Goal: Check status: Check status

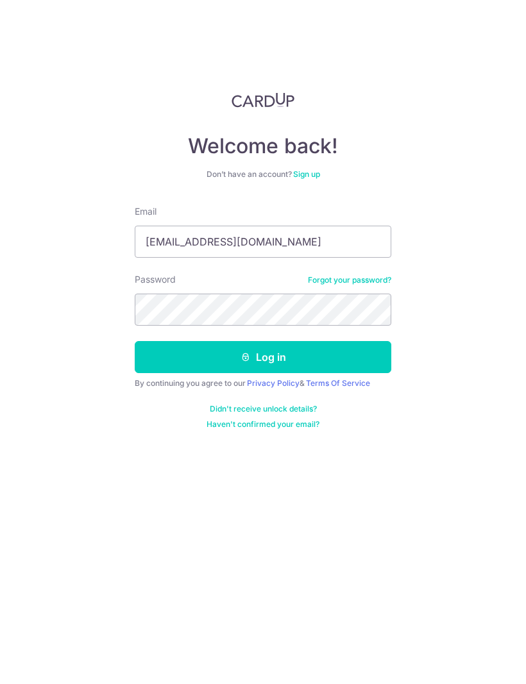
type input "Marktan82@gmail.com"
click at [336, 360] on button "Log in" at bounding box center [263, 357] width 256 height 32
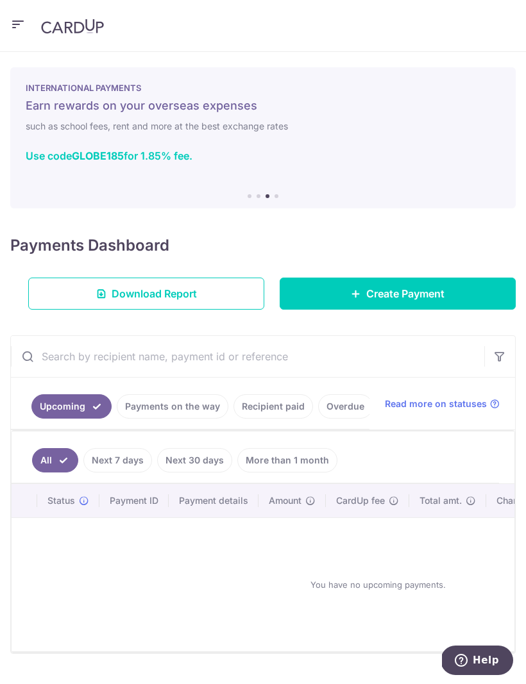
click at [194, 398] on link "Payments on the way" at bounding box center [173, 406] width 112 height 24
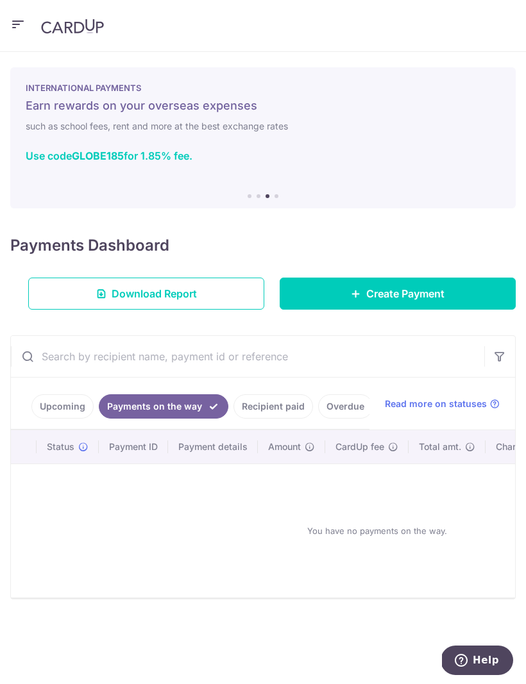
click at [276, 403] on link "Recipient paid" at bounding box center [272, 406] width 79 height 24
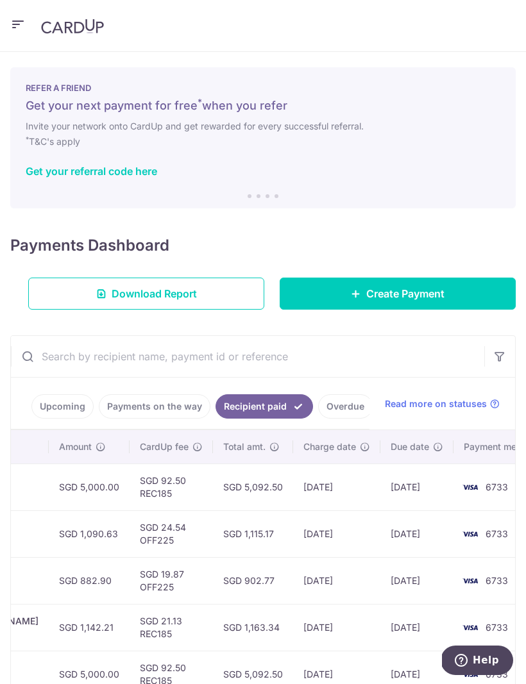
scroll to position [0, 570]
